Goal: Find specific page/section: Find specific page/section

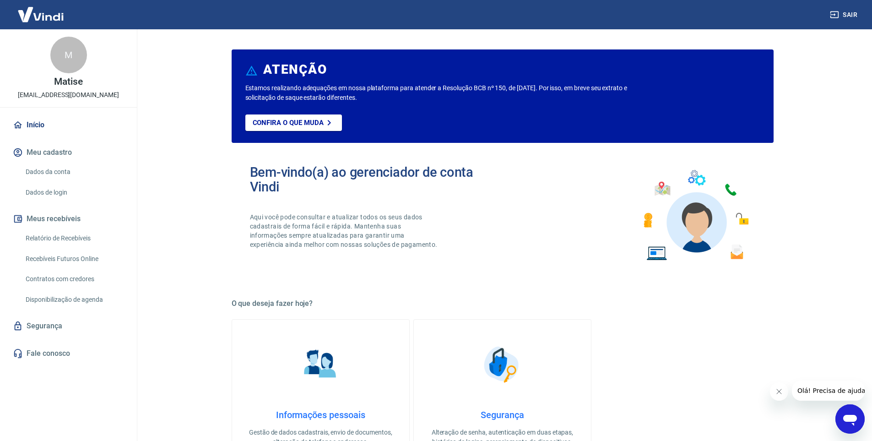
click at [87, 242] on link "Relatório de Recebíveis" at bounding box center [74, 238] width 104 height 19
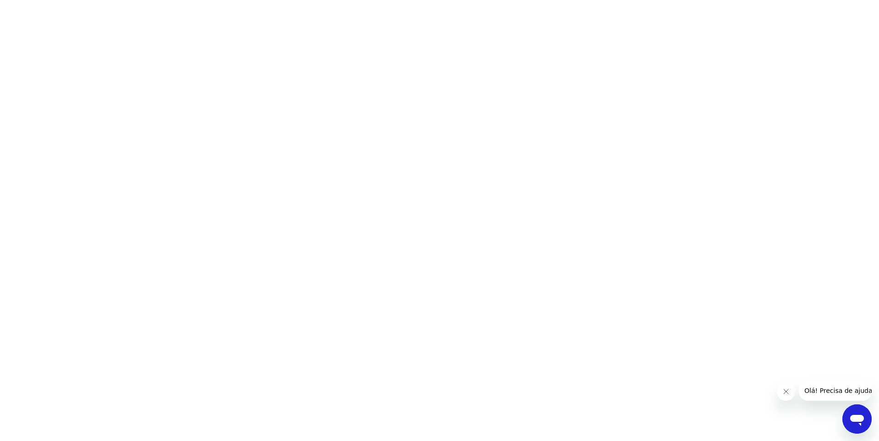
click at [356, 0] on html at bounding box center [439, 0] width 879 height 0
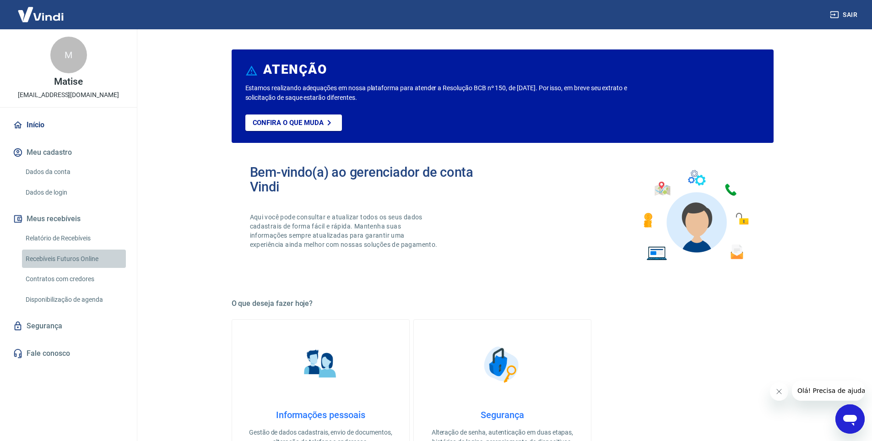
click at [65, 257] on link "Recebíveis Futuros Online" at bounding box center [74, 258] width 104 height 19
